Goal: Task Accomplishment & Management: Complete application form

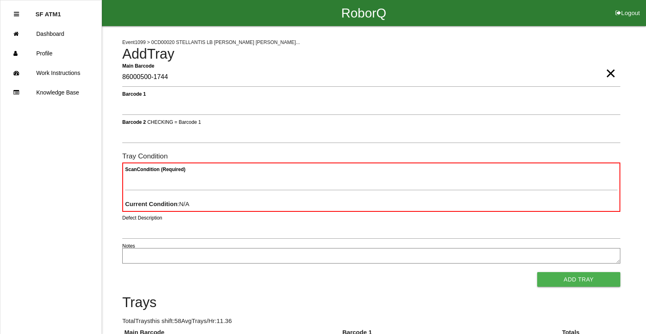
type Barcode "86000500-1744"
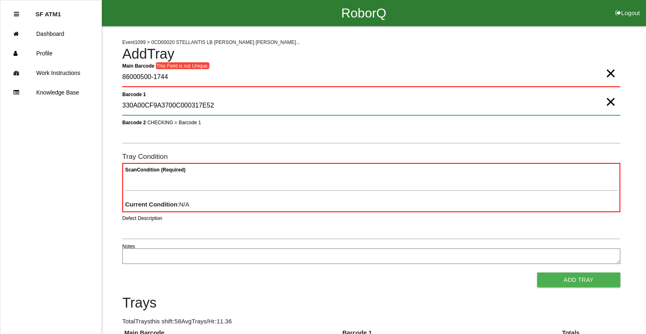
type 1 "330A00CF9A3700C000317E52"
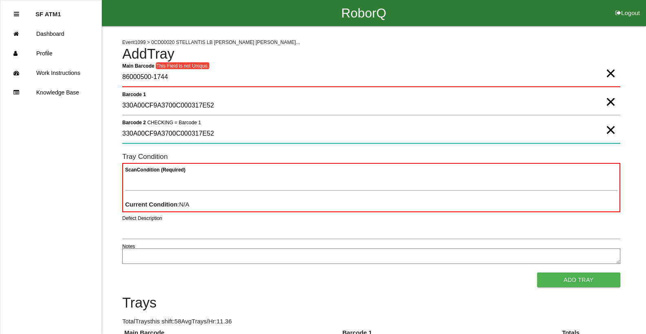
type 2 "330A00CF9A3700C000317E52"
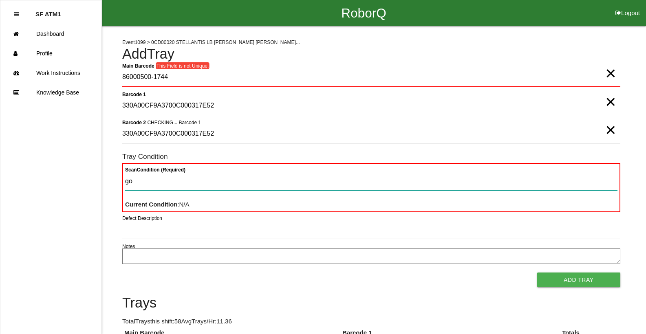
type Condition "goo"
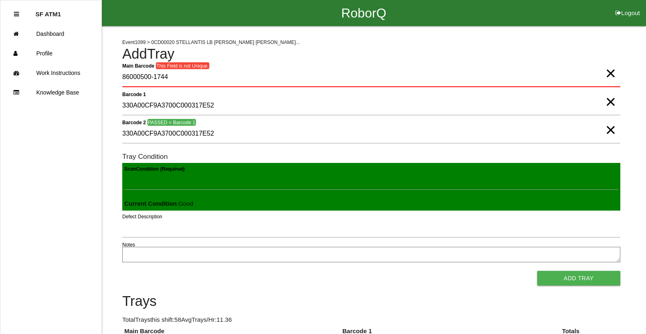
click at [537, 271] on button "Add Tray" at bounding box center [578, 278] width 83 height 15
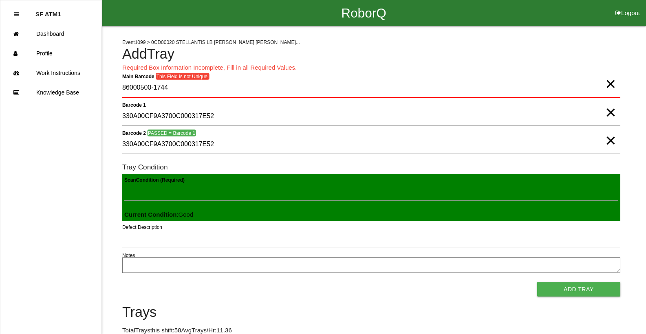
scroll to position [196, 0]
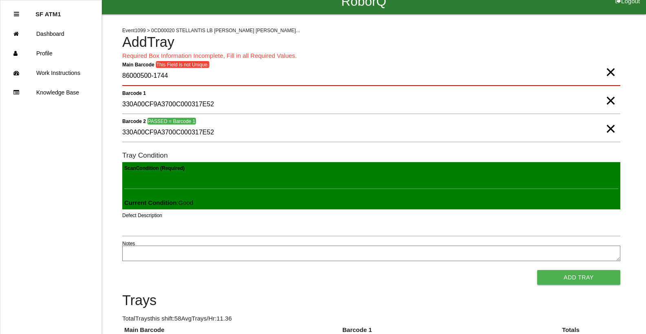
scroll to position [0, 0]
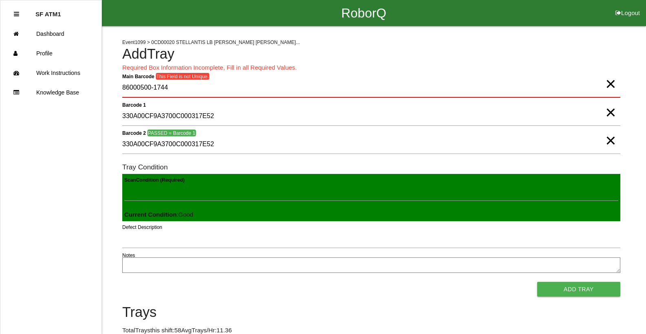
click at [609, 84] on span "×" at bounding box center [611, 76] width 11 height 16
click at [608, 113] on span "×" at bounding box center [611, 104] width 11 height 16
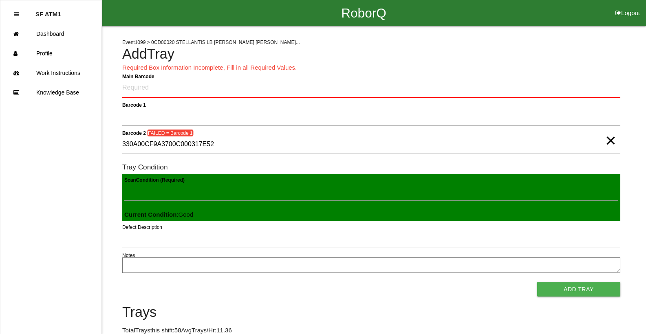
click at [610, 140] on span "×" at bounding box center [611, 132] width 11 height 16
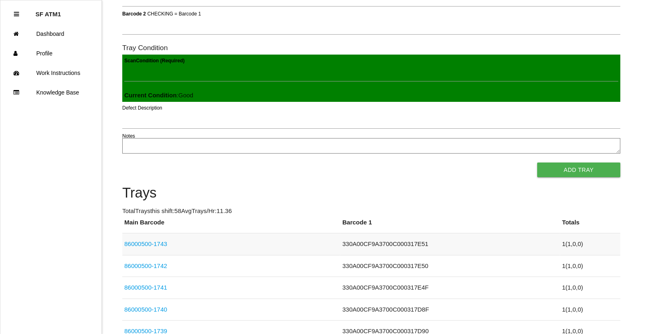
scroll to position [41, 0]
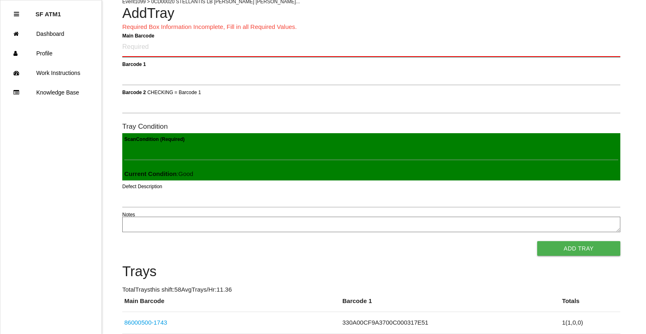
click at [161, 51] on Barcode "Main Barcode" at bounding box center [371, 47] width 498 height 19
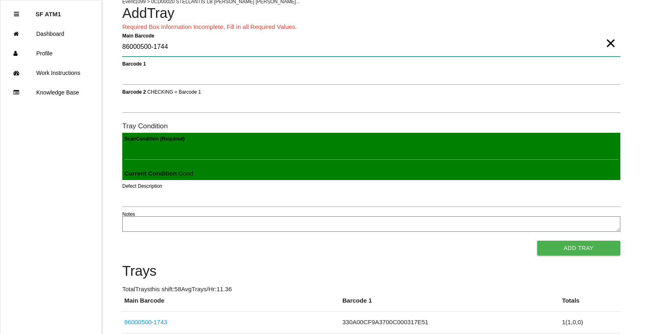
type Barcode "86000500-1744"
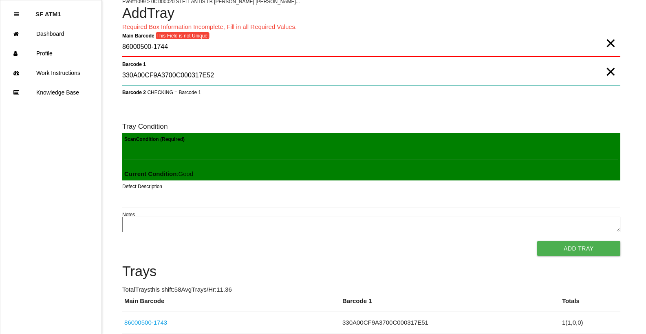
type 1 "330A00CF9A3700C000317E52"
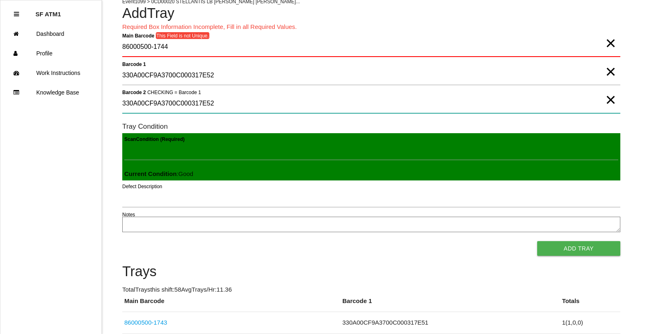
type 2 "330A00CF9A3700C000317E52"
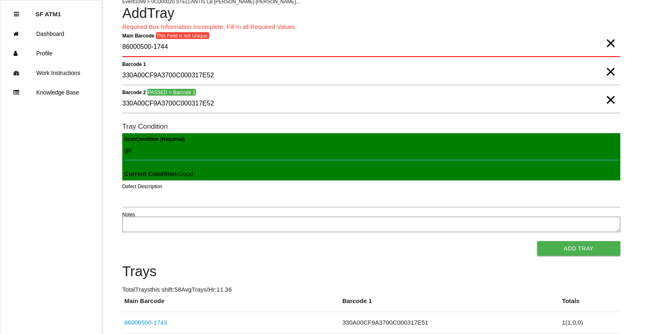
type Condition "goo"
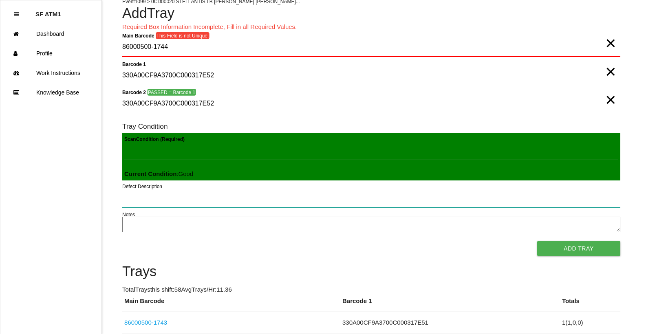
click at [537, 241] on button "Add Tray" at bounding box center [578, 248] width 83 height 15
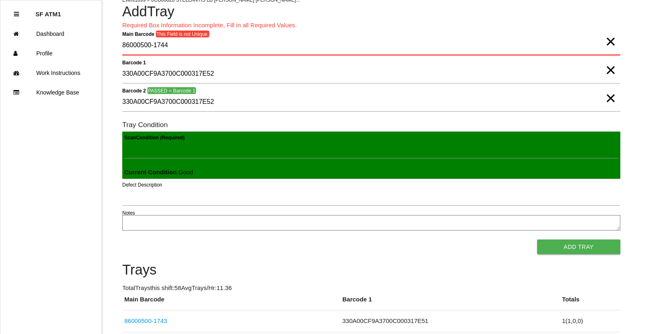
scroll to position [0, 0]
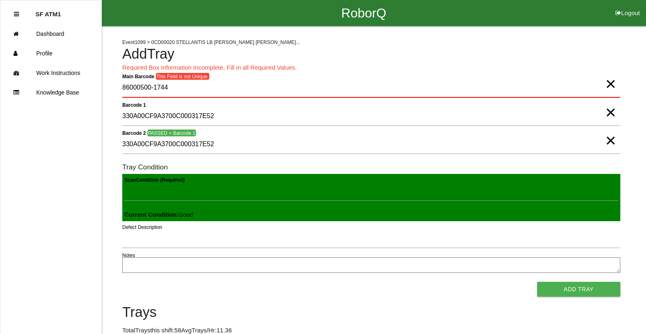
click at [611, 84] on span "×" at bounding box center [611, 76] width 11 height 16
click at [613, 109] on span "×" at bounding box center [611, 104] width 11 height 16
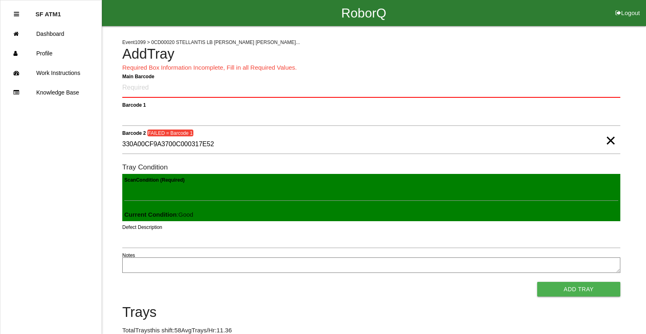
click at [614, 141] on span "×" at bounding box center [611, 132] width 11 height 16
type Condition "86000500-1741"
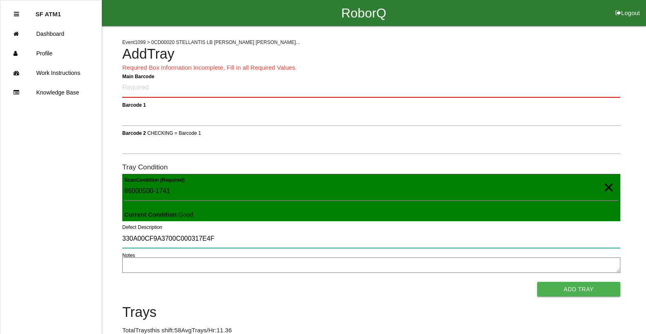
type input "330A00CF9A3700C000317E4F"
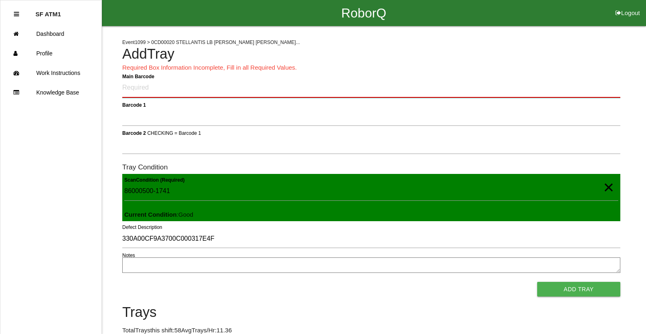
click at [267, 94] on Barcode "Main Barcode" at bounding box center [371, 88] width 498 height 19
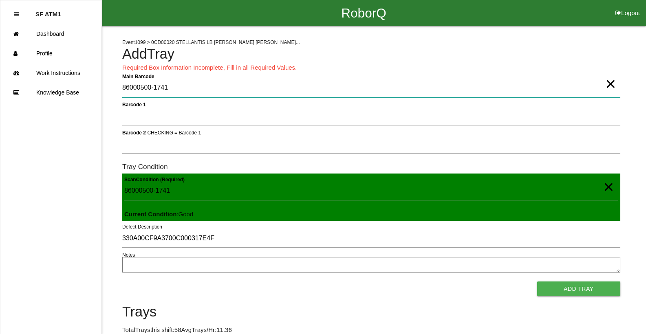
type Barcode "86000500-1741"
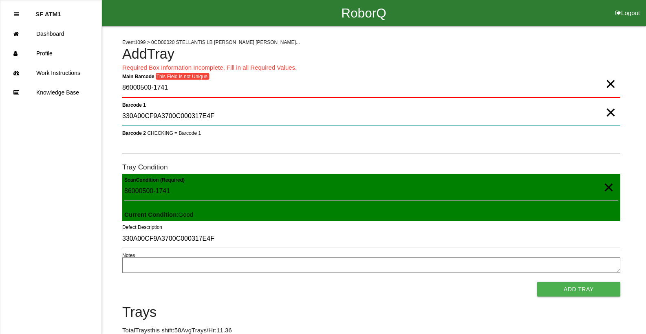
type 1 "330A00CF9A3700C000317E4F"
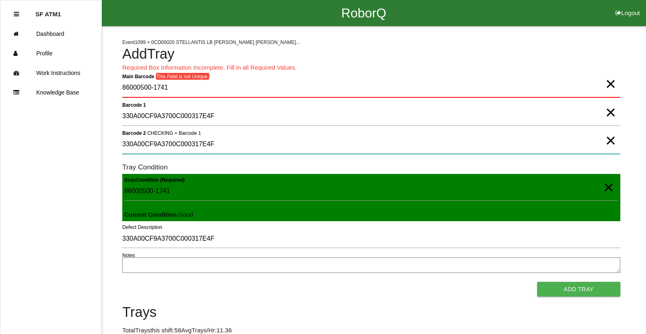
type 2 "330A00CF9A3700C000317E4F"
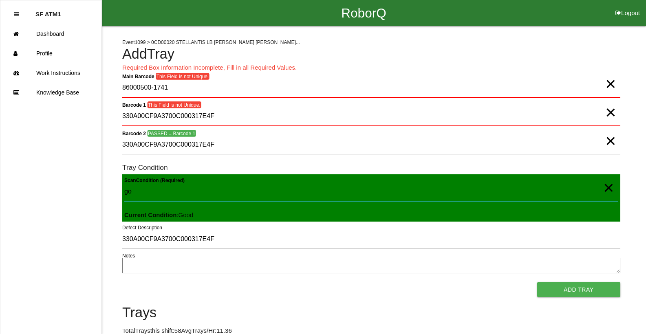
type Condition "goo"
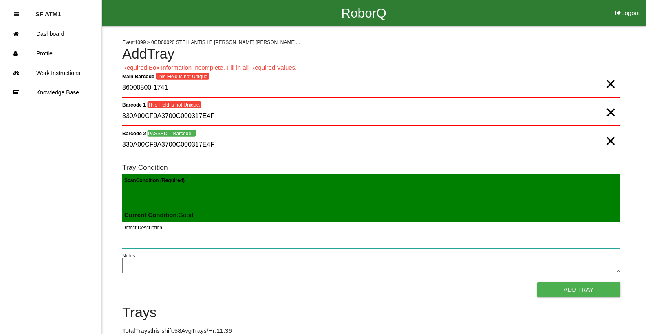
click at [537, 283] on button "Add Tray" at bounding box center [578, 290] width 83 height 15
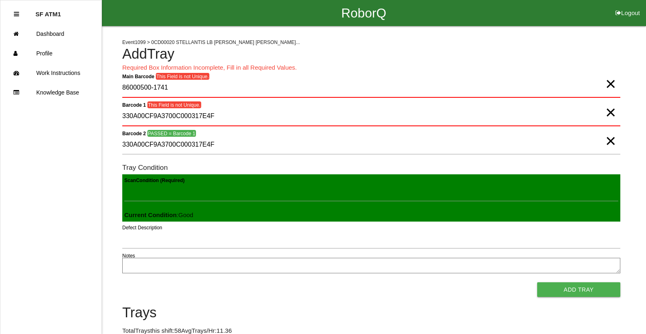
click at [612, 140] on span "×" at bounding box center [611, 133] width 11 height 16
click at [612, 113] on span "×" at bounding box center [611, 104] width 11 height 16
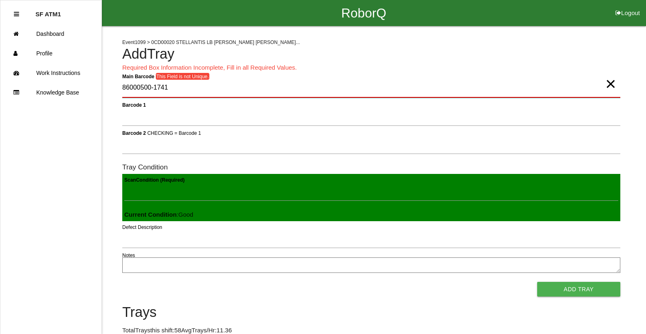
click at [604, 93] on Barcode "86000500-1741" at bounding box center [371, 88] width 498 height 19
click at [606, 84] on span "×" at bounding box center [611, 76] width 11 height 16
click at [199, 87] on Barcode "Main Barcode" at bounding box center [371, 88] width 498 height 19
type Barcode "86000500-1760"
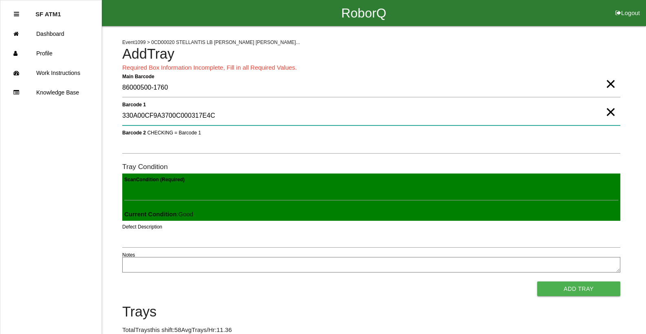
type 1 "330A00CF9A3700C000317E4C"
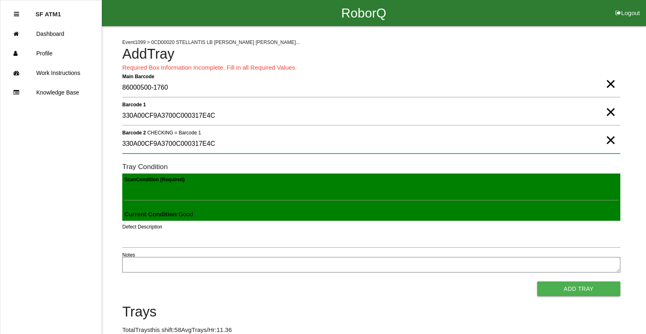
type 2 "330A00CF9A3700C000317E4C"
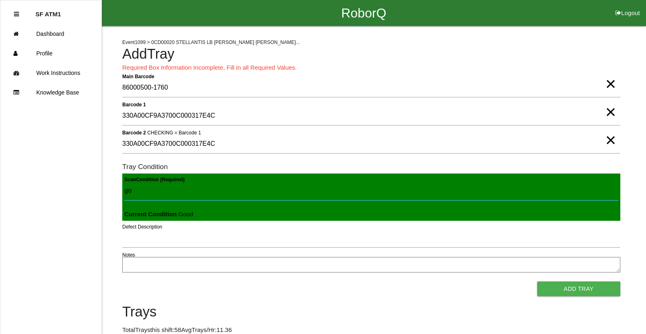
type Condition "goo"
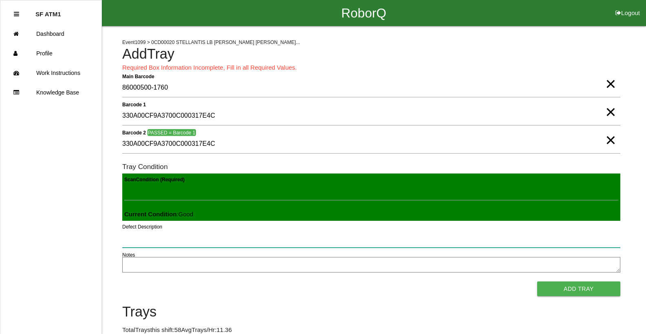
click at [537, 282] on button "Add Tray" at bounding box center [578, 289] width 83 height 15
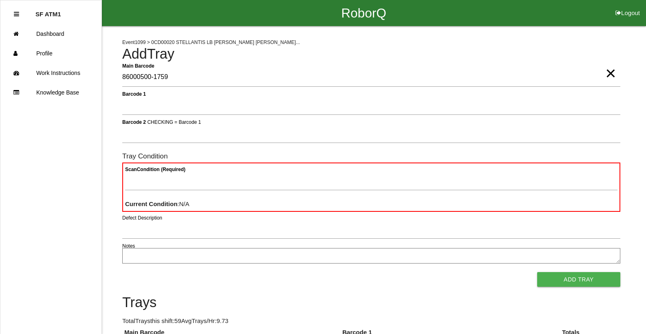
type Barcode "86000500-1759"
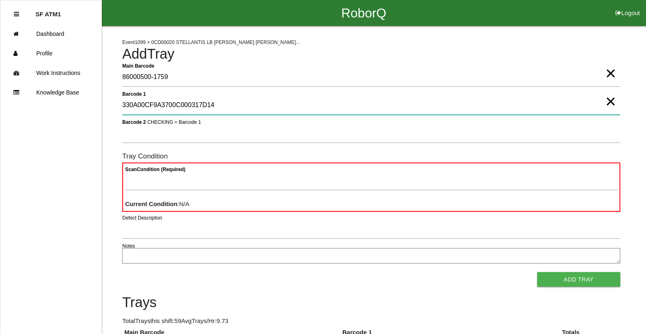
type 1 "330A00CF9A3700C000317D14"
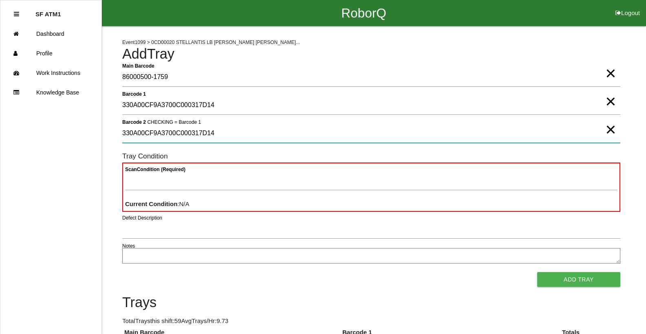
type 2 "330A00CF9A3700C000317D14"
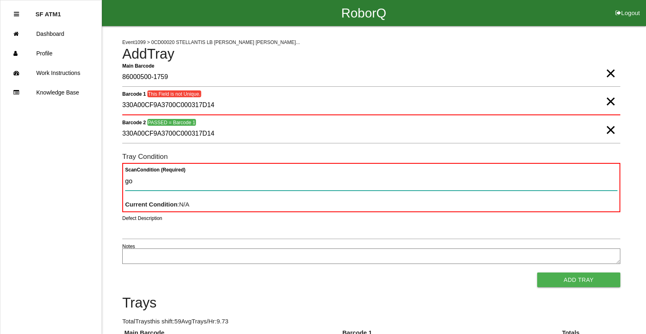
type Condition "goo"
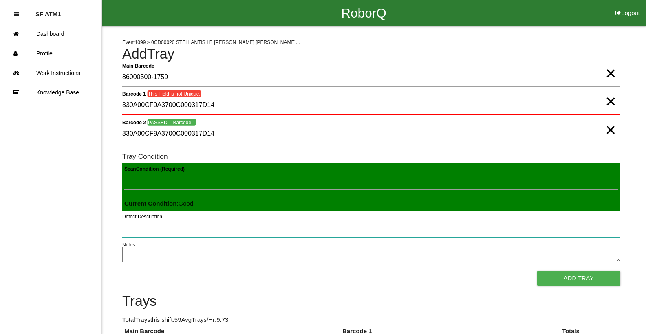
click at [537, 271] on button "Add Tray" at bounding box center [578, 278] width 83 height 15
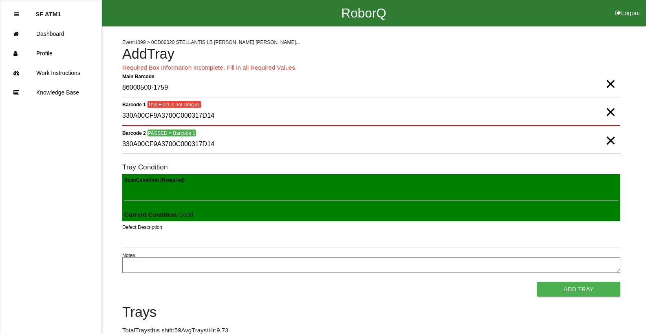
click at [607, 141] on span "×" at bounding box center [611, 132] width 11 height 16
click at [608, 112] on span "×" at bounding box center [611, 104] width 11 height 16
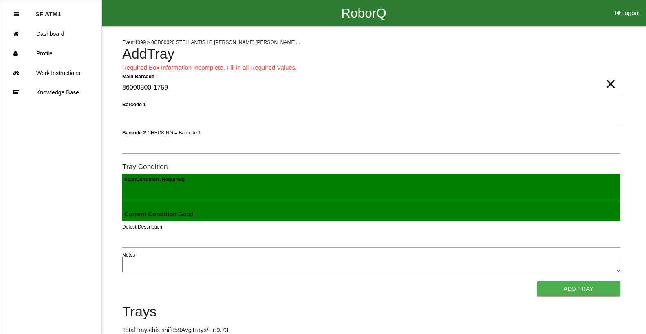
click at [611, 84] on span "×" at bounding box center [611, 76] width 11 height 16
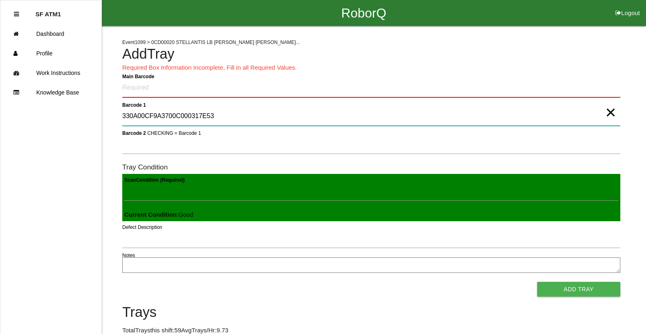
type 1 "330A00CF9A3700C000317E53"
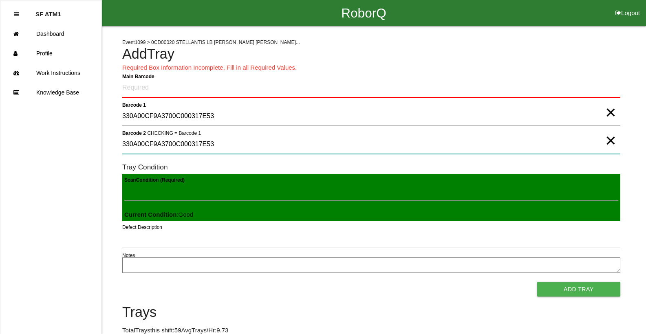
type 2 "330A00CF9A3700C000317E53"
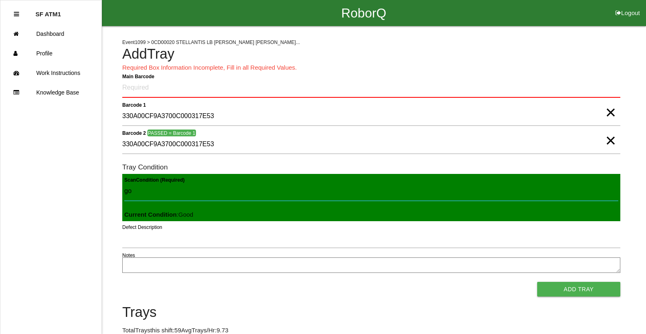
type Condition "goo"
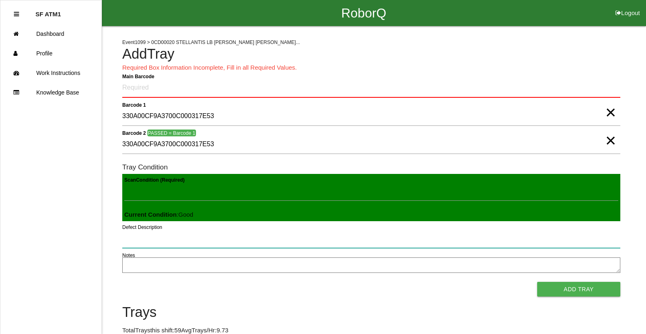
click at [537, 282] on button "Add Tray" at bounding box center [578, 289] width 83 height 15
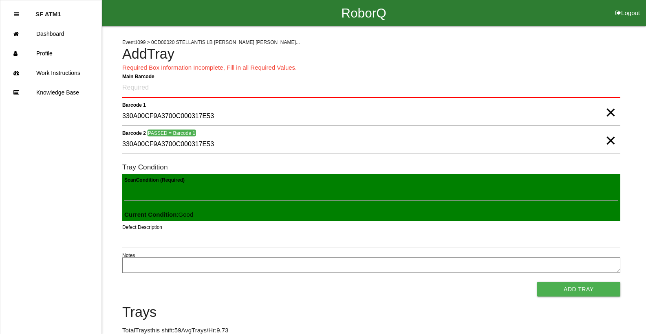
click at [612, 112] on span "×" at bounding box center [611, 104] width 11 height 16
click at [615, 141] on span "×" at bounding box center [611, 132] width 11 height 16
click at [374, 82] on Barcode "Main Barcode" at bounding box center [371, 88] width 498 height 19
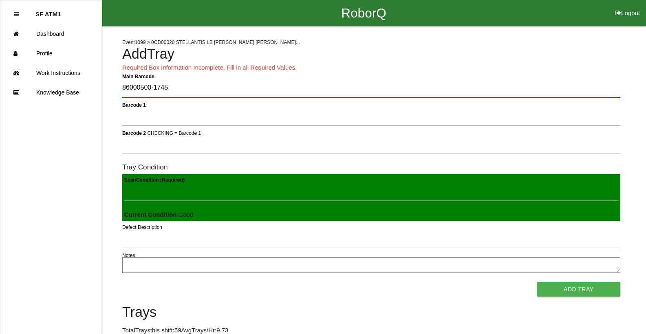
type Barcode "86000500-1745"
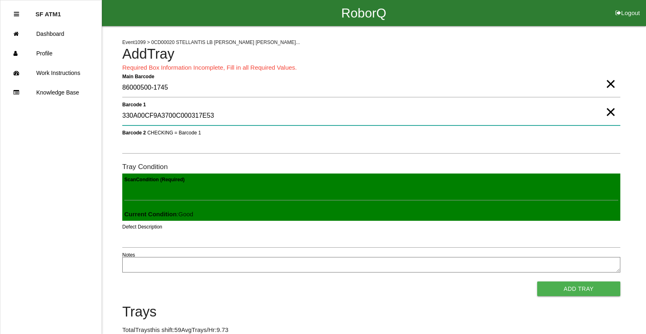
type 1 "330A00CF9A3700C000317E53"
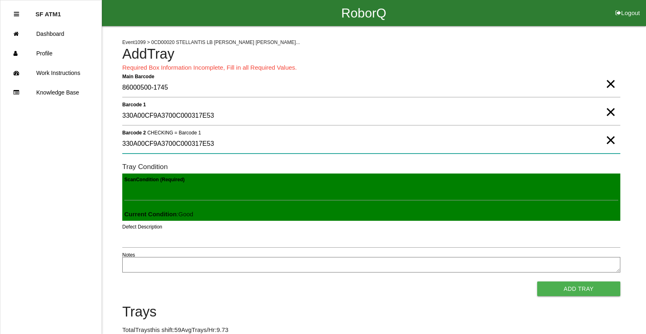
type 2 "330A00CF9A3700C000317E53"
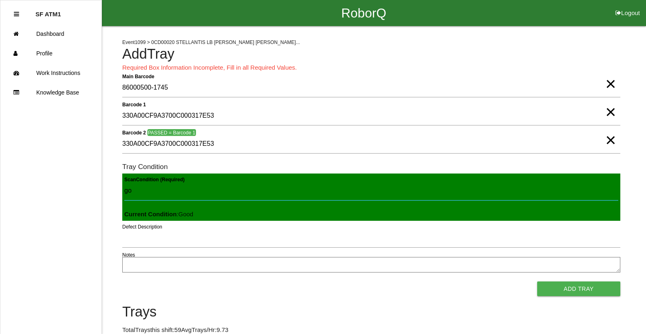
type Condition "goo"
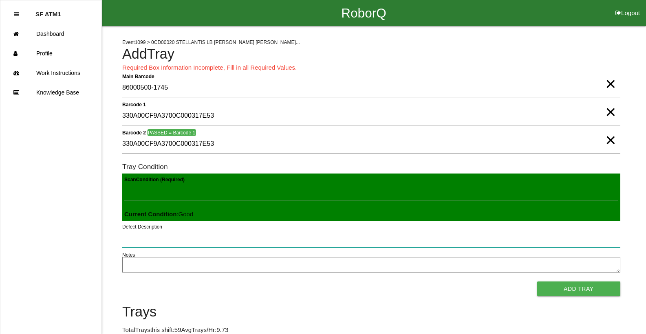
click at [537, 282] on button "Add Tray" at bounding box center [578, 289] width 83 height 15
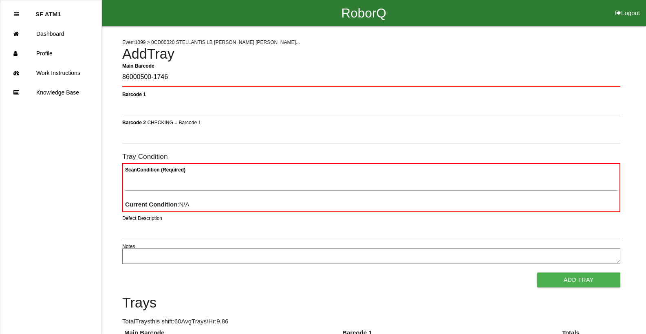
type Barcode "86000500-1746"
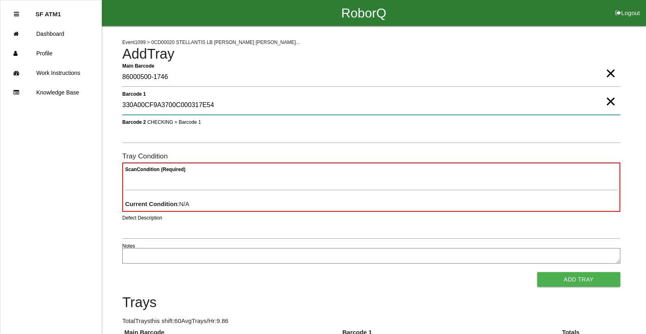
type 1 "330A00CF9A3700C000317E54"
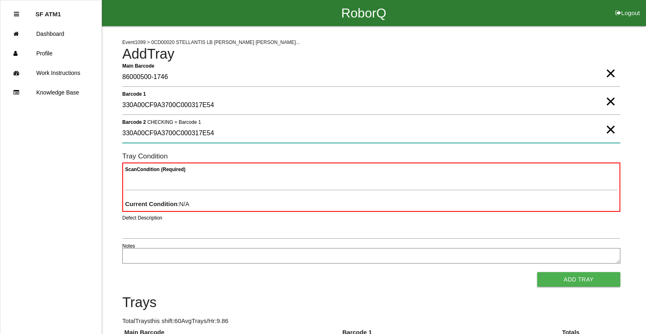
type 2 "330A00CF9A3700C000317E54"
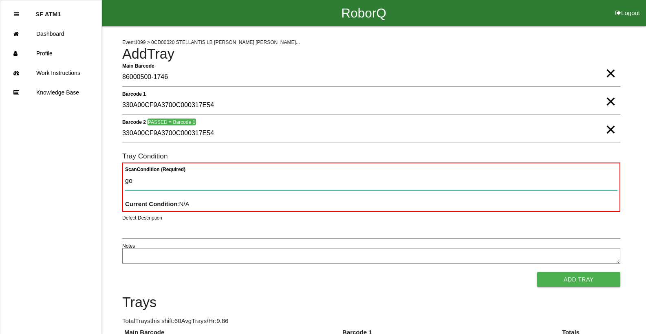
type Condition "goo"
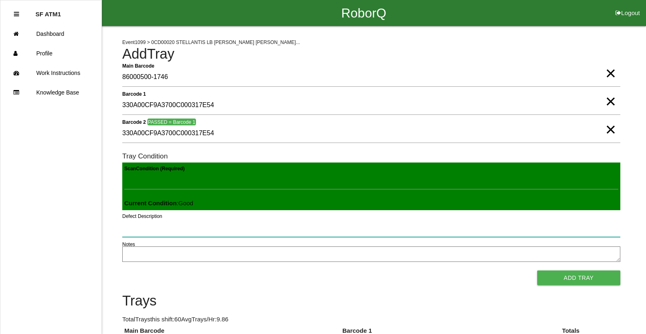
click at [537, 271] on button "Add Tray" at bounding box center [578, 278] width 83 height 15
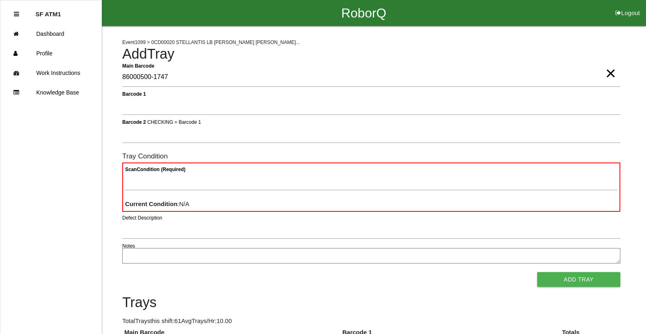
type Barcode "86000500-1747"
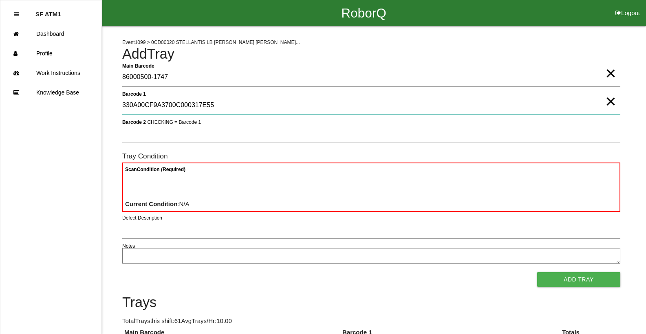
type 1 "330A00CF9A3700C000317E55"
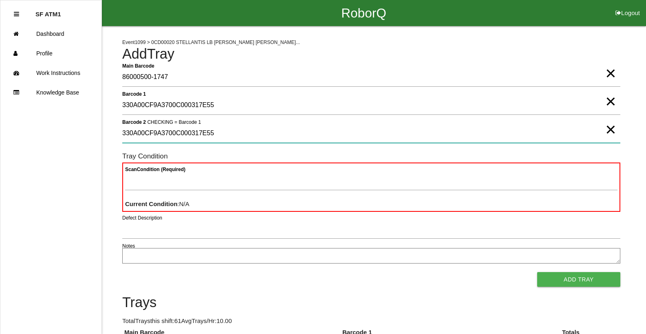
type 2 "330A00CF9A3700C000317E55"
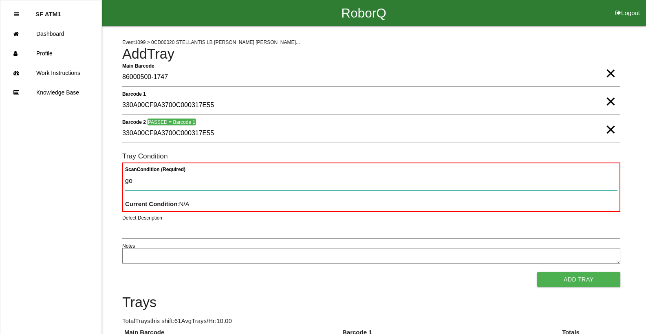
type Condition "goo"
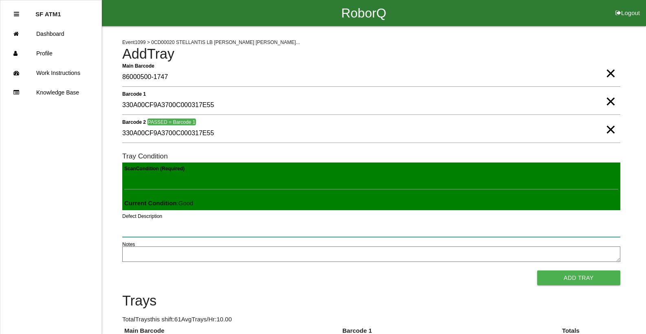
click at [537, 271] on button "Add Tray" at bounding box center [578, 278] width 83 height 15
